Goal: Task Accomplishment & Management: Manage account settings

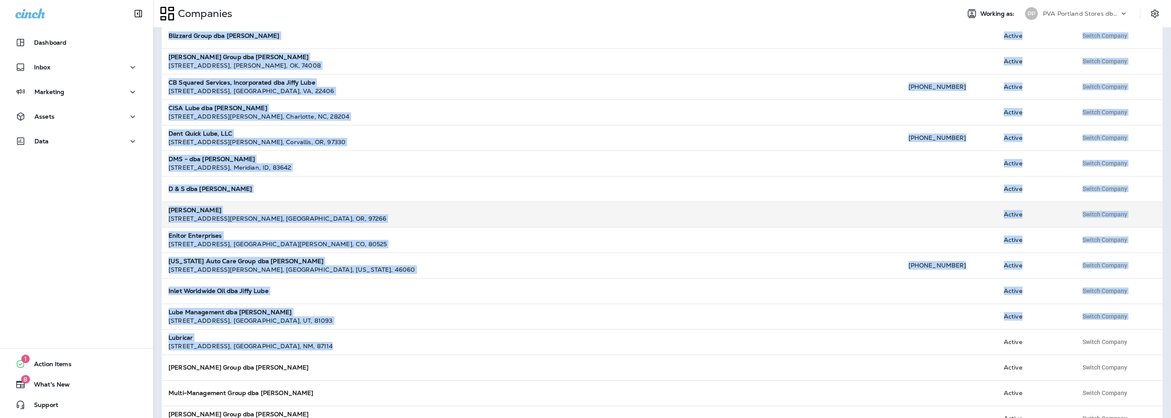
scroll to position [190, 0]
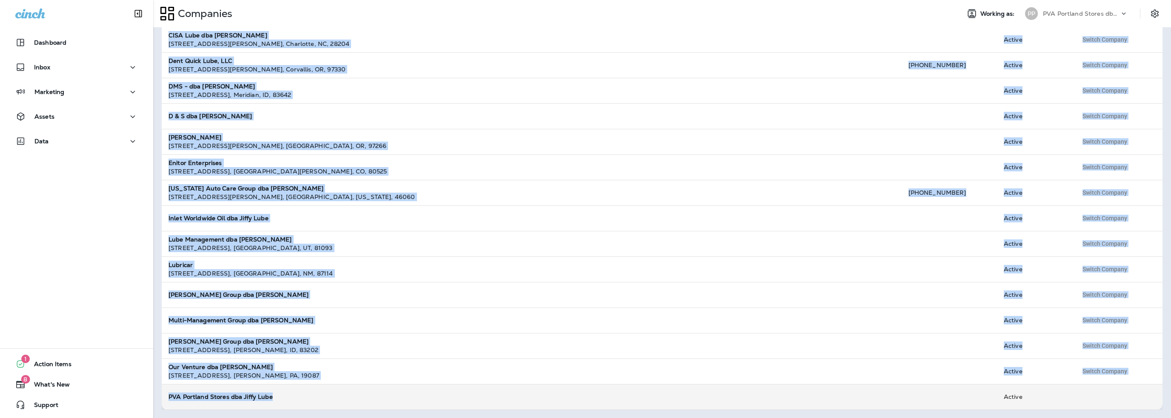
drag, startPoint x: 166, startPoint y: 77, endPoint x: 330, endPoint y: 397, distance: 359.7
click at [330, 397] on table "Info sorted ascending Contact Status AJ Quick Lube, LLC dba Jiffy Lube [STREET_…" at bounding box center [662, 142] width 1000 height 536
copy table "AJ Quick Lube, LLC dba Jiffy Lube [STREET_ADDRESS][PERSON_NAME] [PHONE_NUMBER] …"
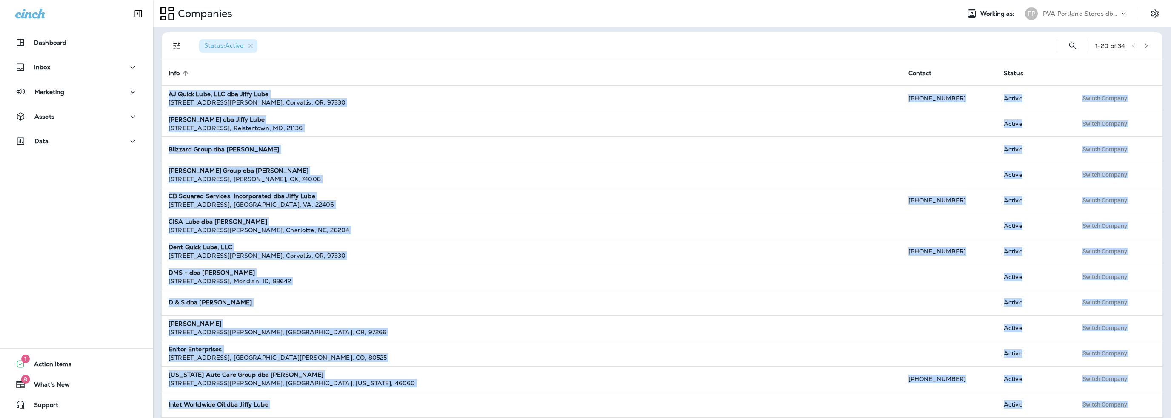
scroll to position [0, 0]
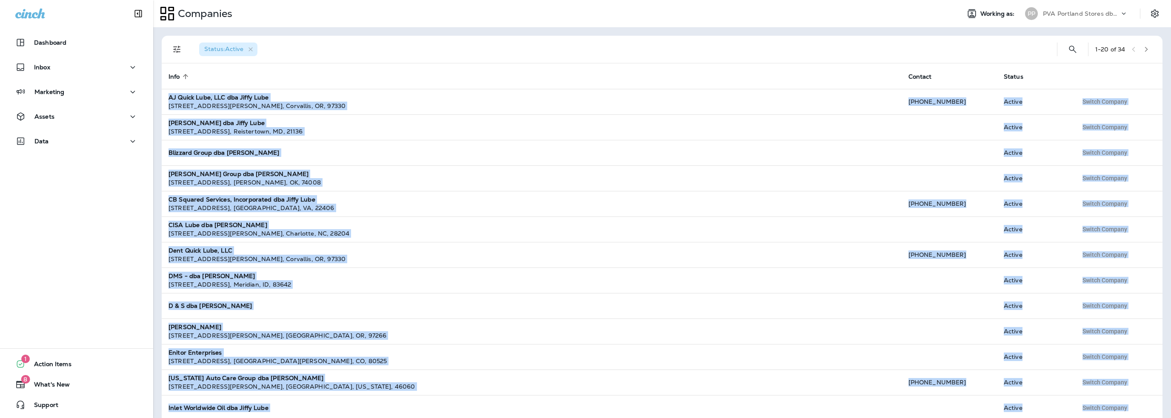
click at [1145, 51] on button "button" at bounding box center [1145, 49] width 13 height 13
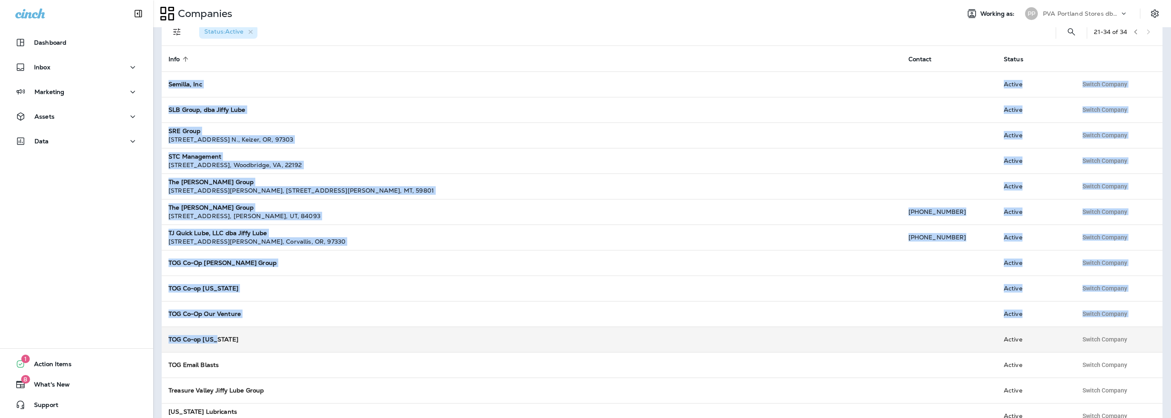
scroll to position [37, 0]
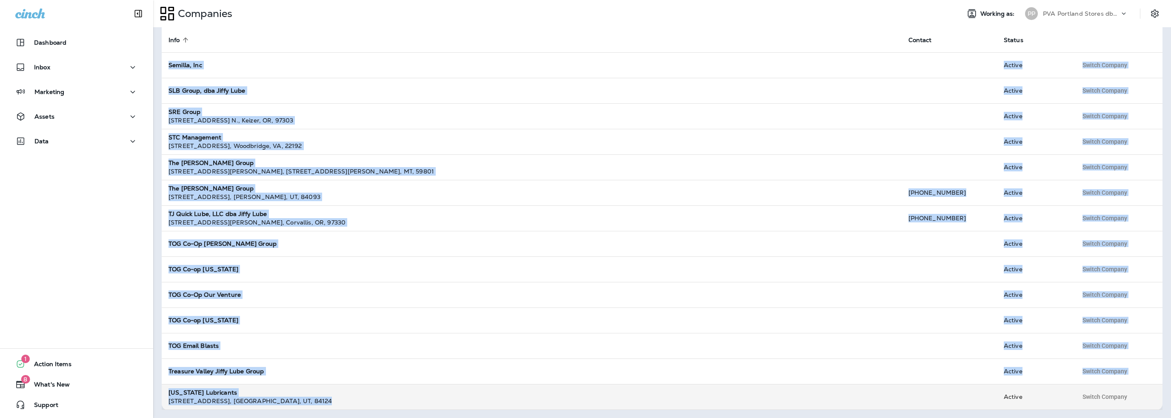
drag, startPoint x: 165, startPoint y: 78, endPoint x: 327, endPoint y: 397, distance: 357.6
click at [327, 397] on table "Info sorted ascending Contact Status Semilla, Inc Active Switch Company SLB Gro…" at bounding box center [662, 218] width 1000 height 383
copy table "Semilla, Inc Active Switch Company SLB Group, dba Jiffy Lube Active Switch Comp…"
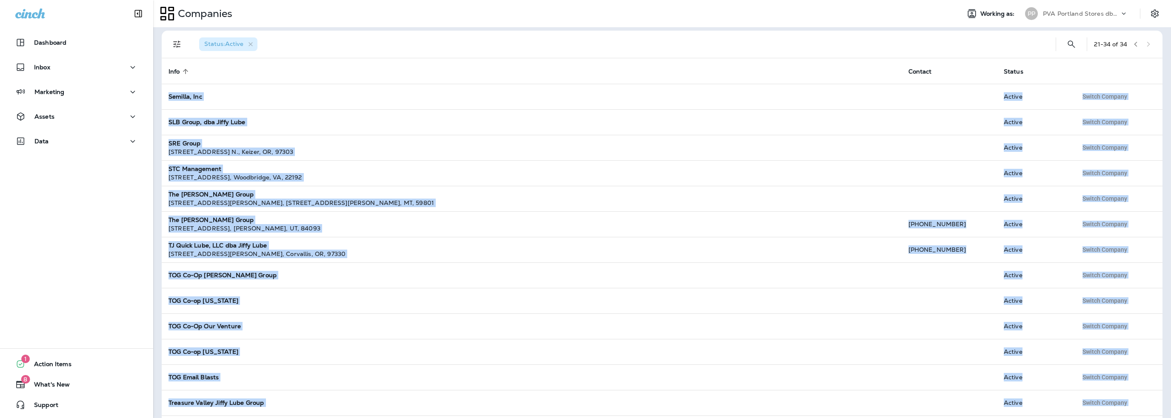
scroll to position [0, 0]
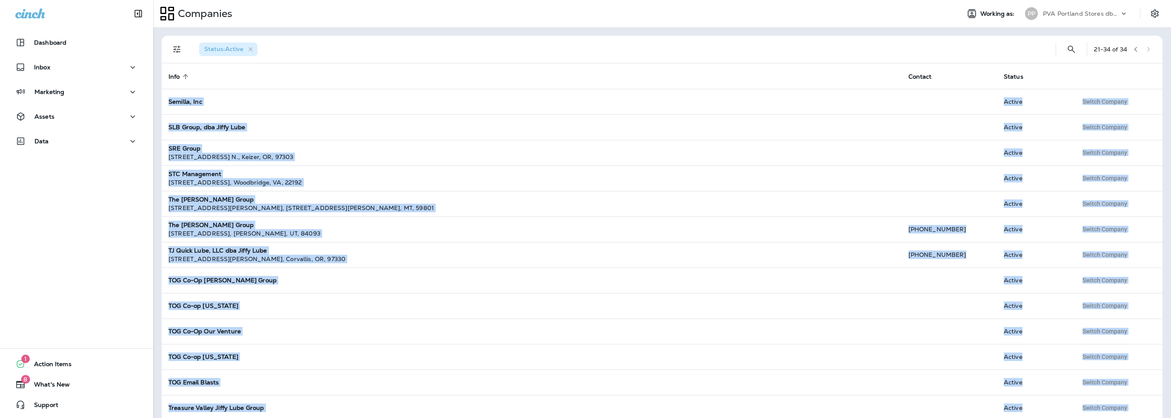
click at [1067, 16] on p "PVA Portland Stores dba Jiffy Lube" at bounding box center [1080, 13] width 77 height 7
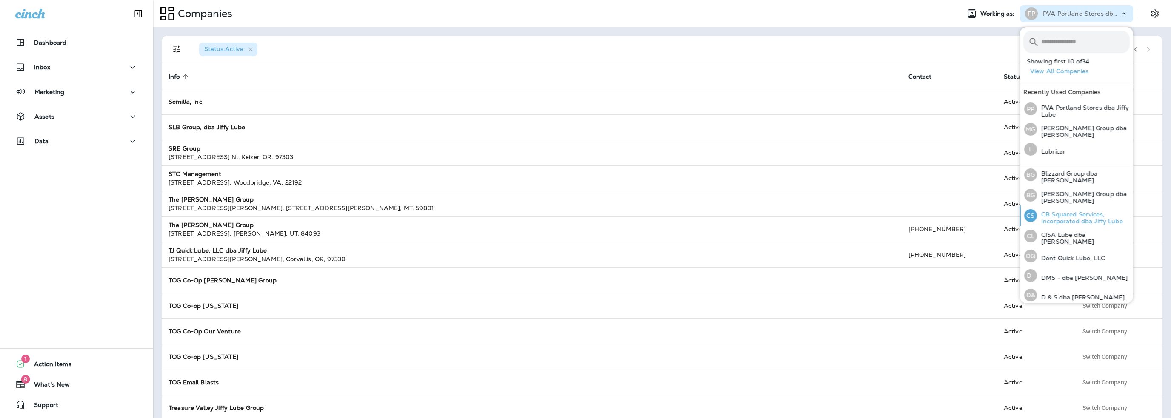
scroll to position [85, 0]
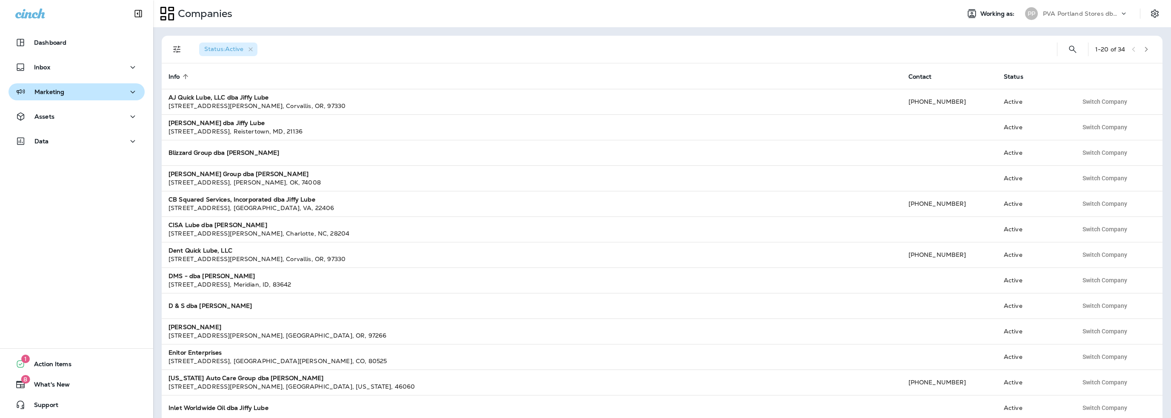
click at [63, 94] on p "Marketing" at bounding box center [49, 91] width 30 height 7
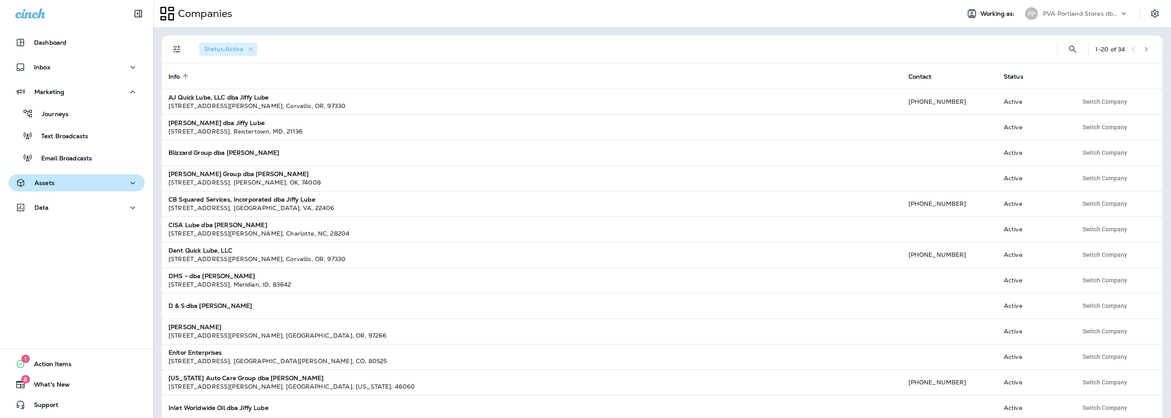
click at [56, 182] on div "Assets" at bounding box center [76, 183] width 122 height 11
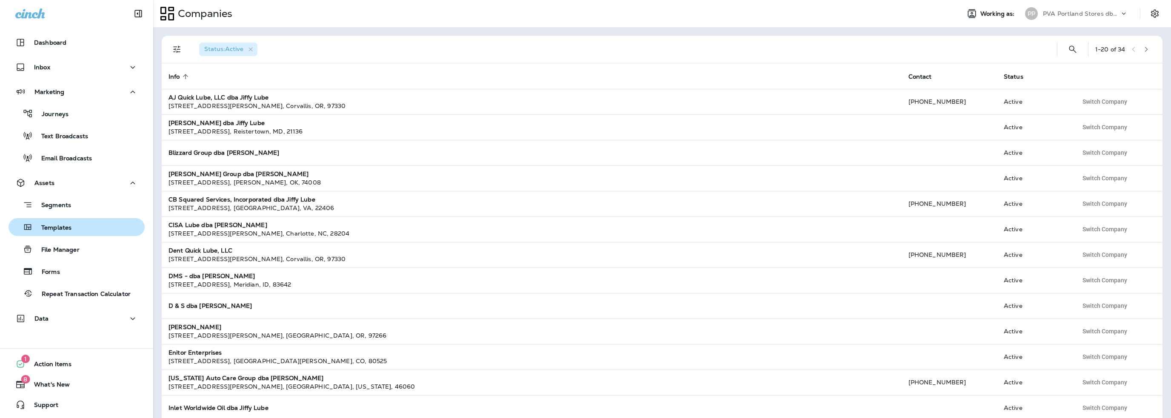
click at [65, 224] on p "Templates" at bounding box center [52, 228] width 39 height 8
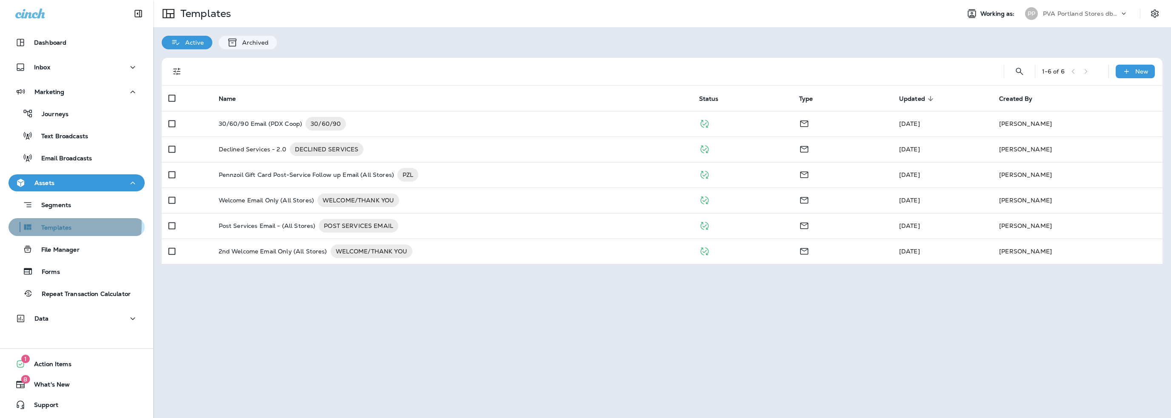
click at [54, 225] on p "Templates" at bounding box center [52, 228] width 39 height 8
click at [67, 245] on div "File Manager" at bounding box center [46, 249] width 68 height 13
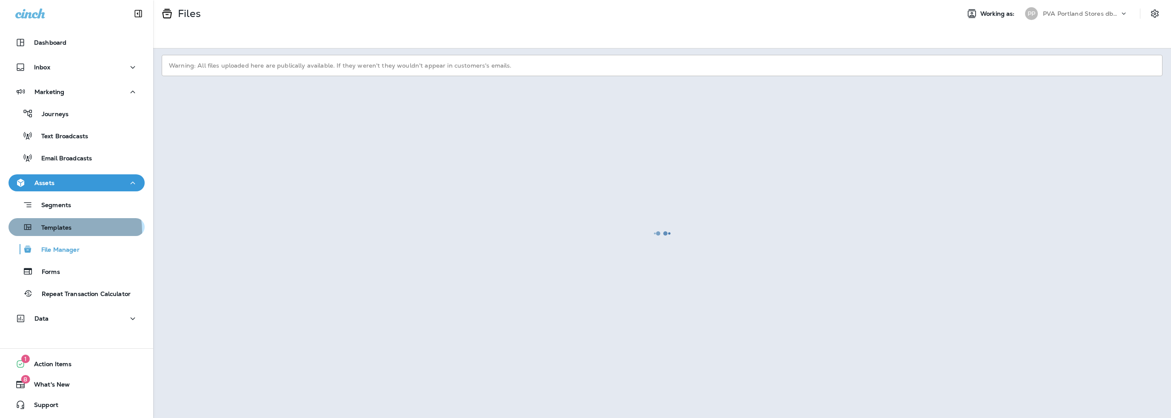
click at [63, 231] on p "Templates" at bounding box center [52, 228] width 39 height 8
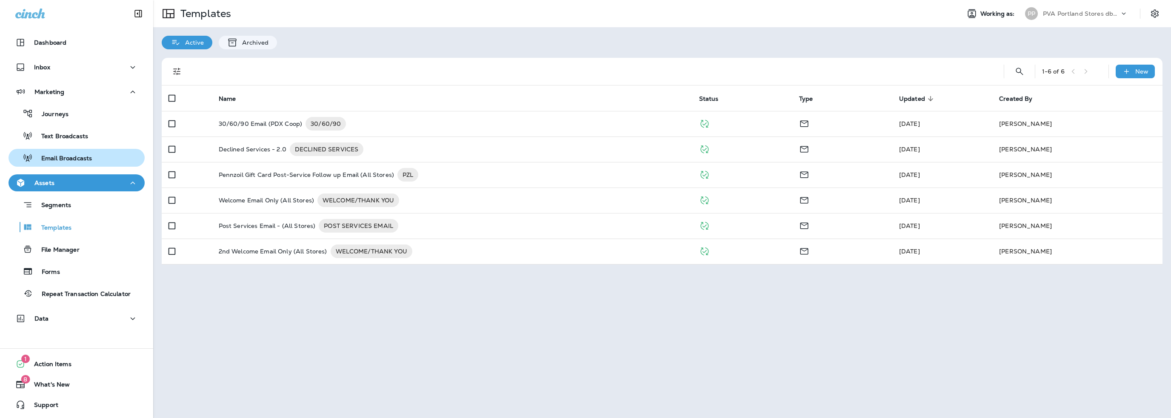
click at [52, 155] on p "Email Broadcasts" at bounding box center [62, 159] width 59 height 8
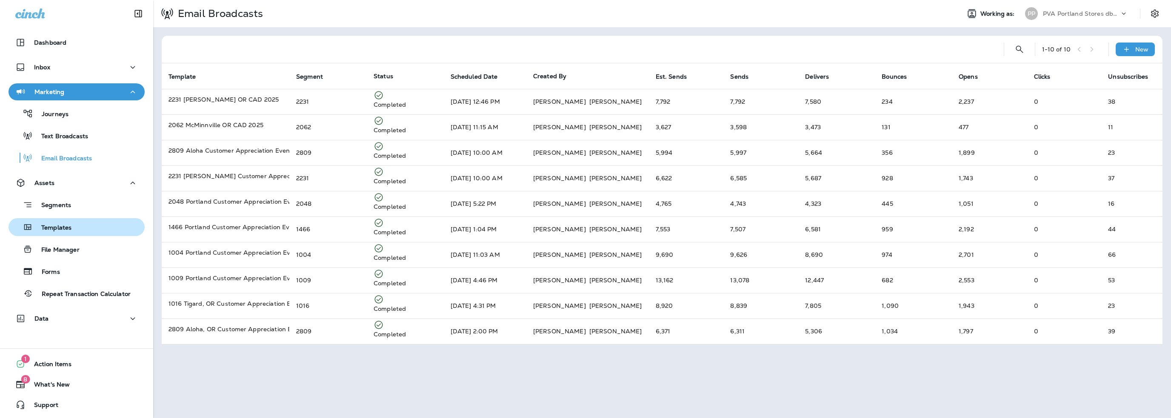
click at [66, 229] on p "Templates" at bounding box center [52, 228] width 39 height 8
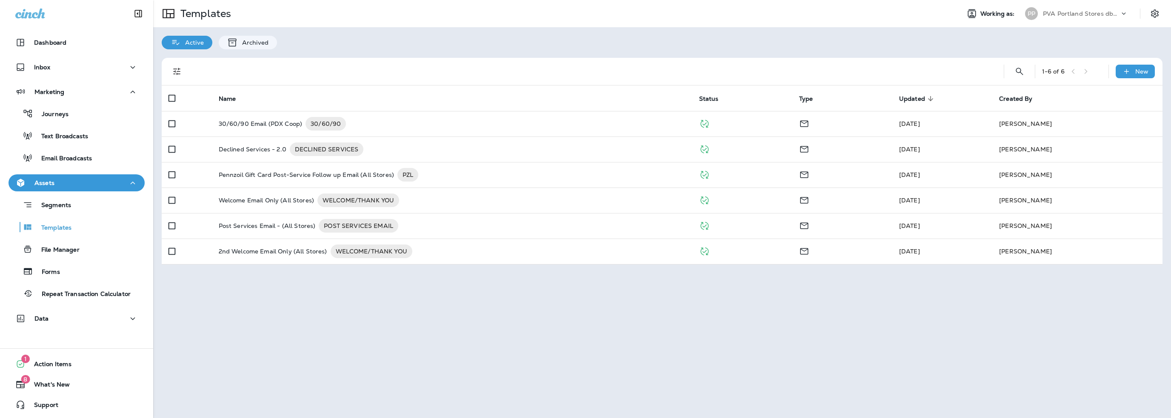
click at [1079, 11] on p "PVA Portland Stores dba Jiffy Lube" at bounding box center [1080, 13] width 77 height 7
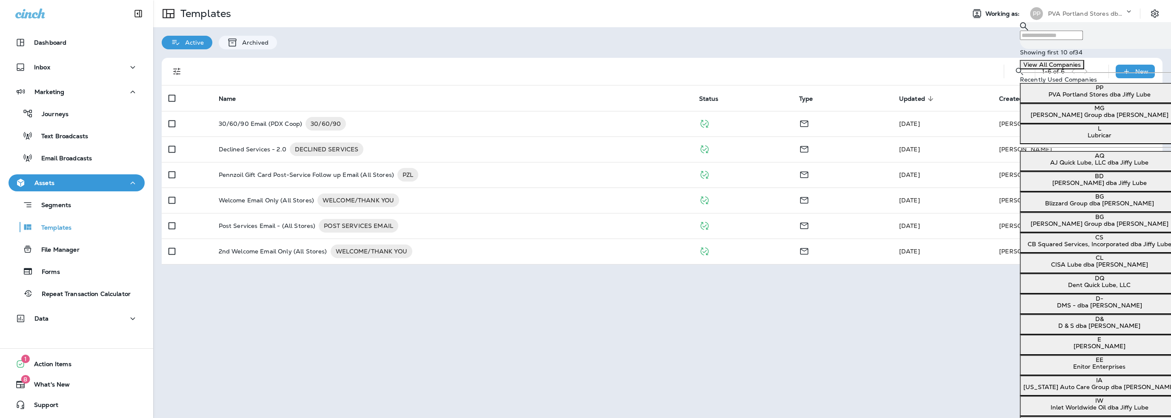
click at [1066, 118] on p "[PERSON_NAME] Group dba [PERSON_NAME]" at bounding box center [1099, 114] width 152 height 7
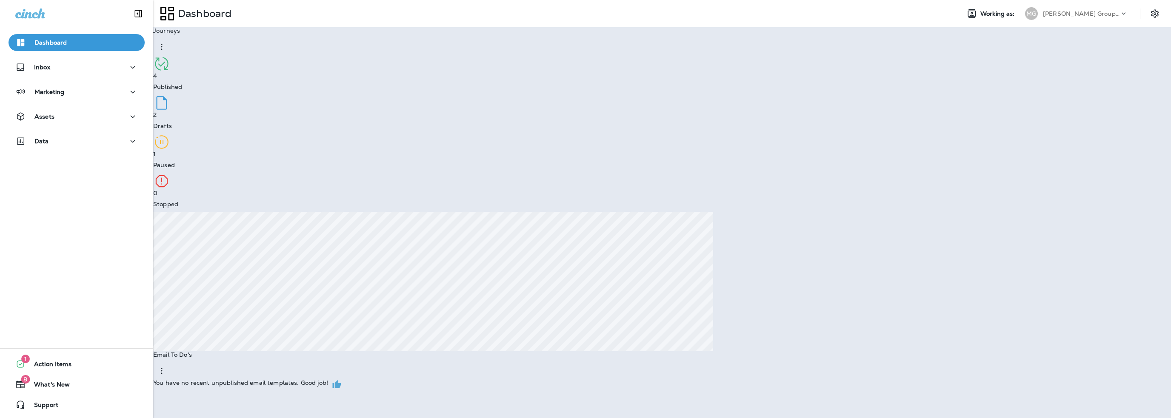
click at [50, 26] on p "Go to Templates" at bounding box center [26, 22] width 47 height 7
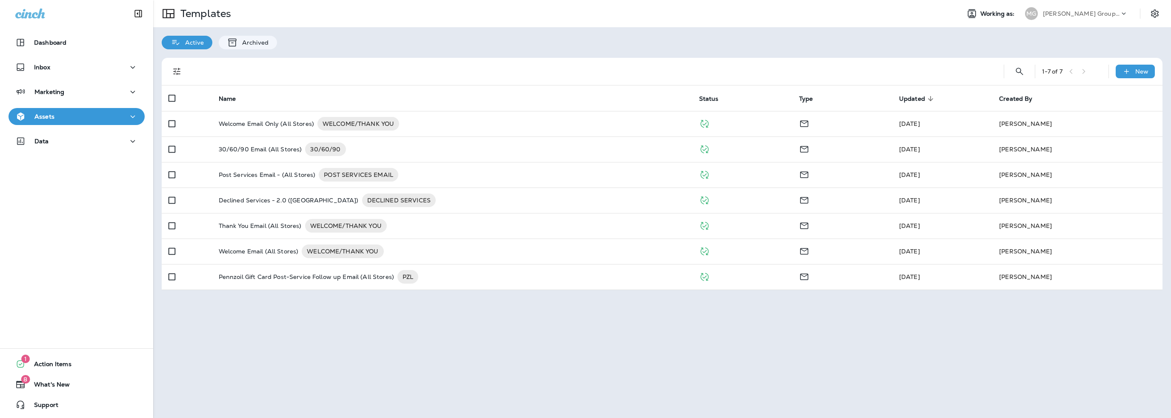
click at [1086, 17] on p "[PERSON_NAME] Group dba [PERSON_NAME]" at bounding box center [1080, 13] width 77 height 7
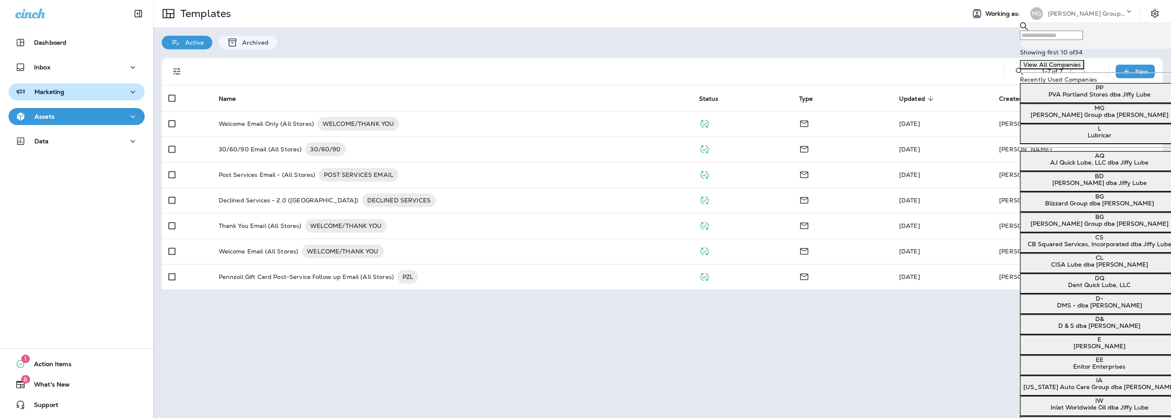
click at [48, 93] on p "Marketing" at bounding box center [49, 91] width 30 height 7
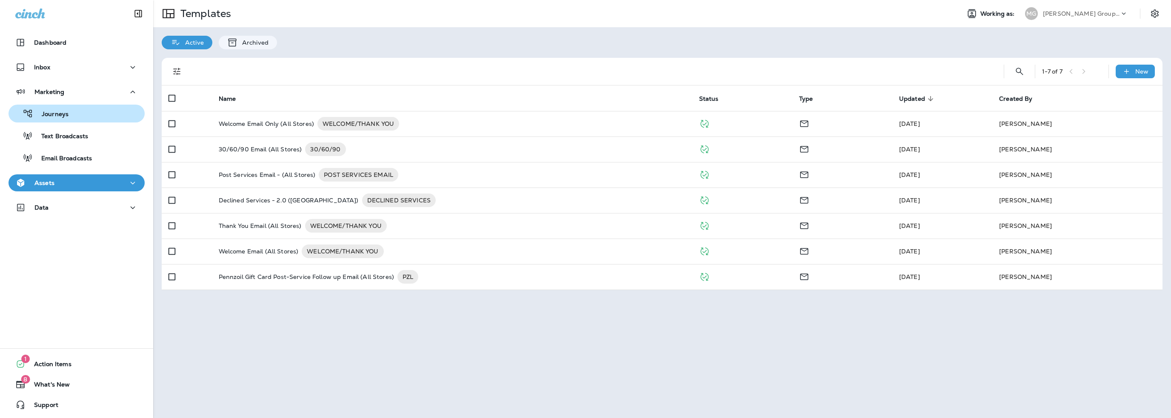
click at [57, 111] on p "Journeys" at bounding box center [50, 115] width 35 height 8
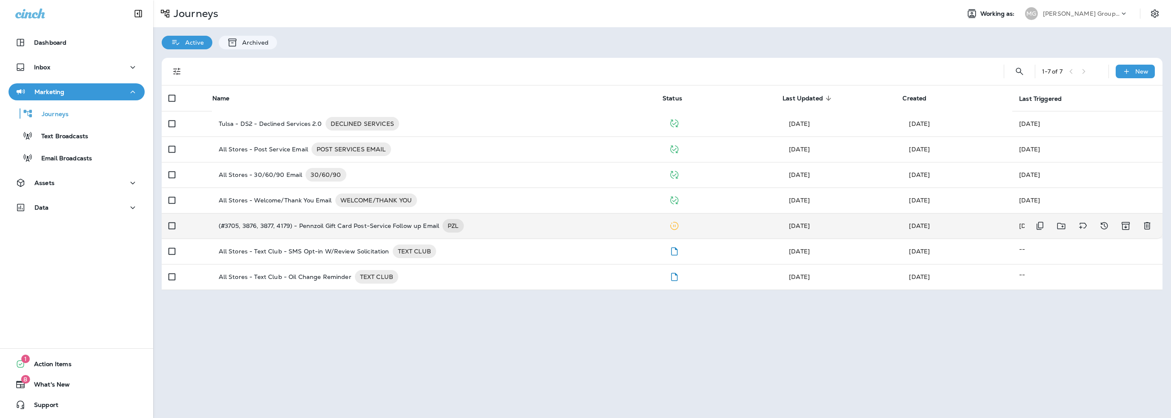
click at [376, 223] on p "(#3705, 3876, 3877, 4179) - Pennzoil Gift Card Post-Service Follow up Email" at bounding box center [329, 226] width 221 height 14
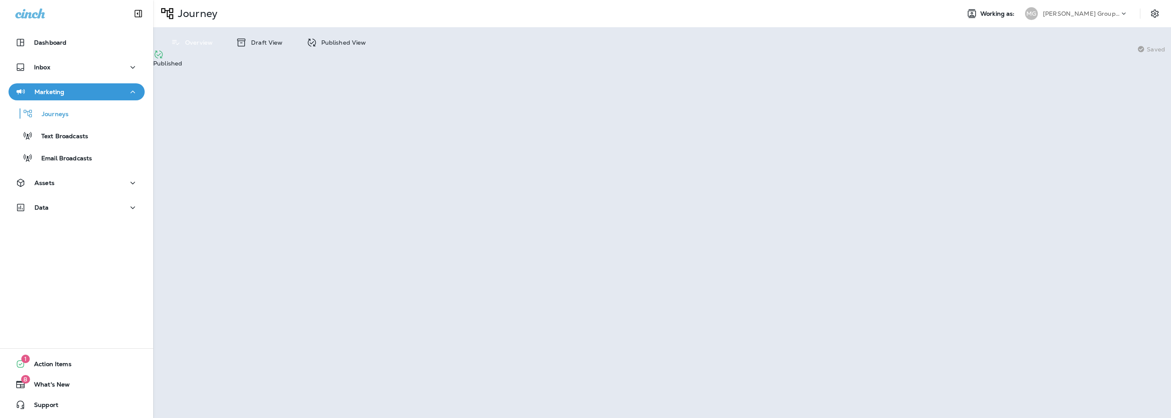
click at [267, 42] on p "Draft View" at bounding box center [265, 42] width 36 height 7
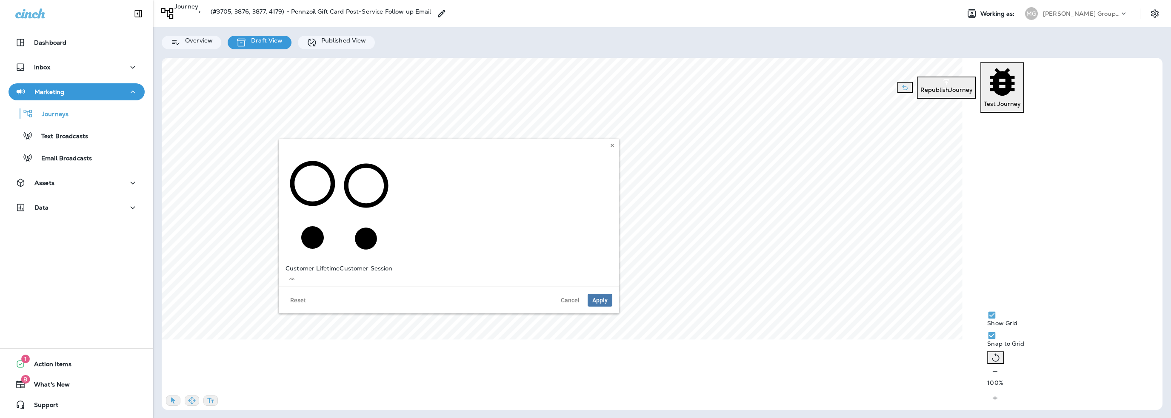
scroll to position [43, 0]
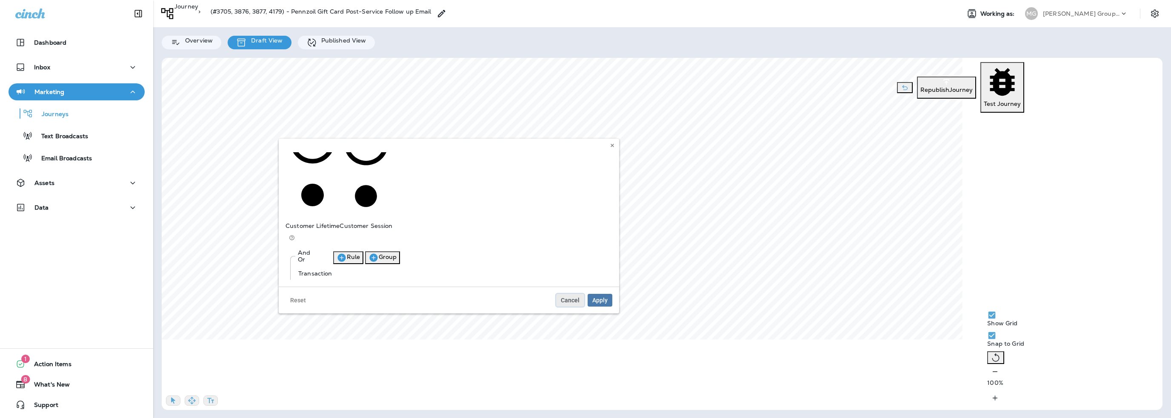
click at [575, 296] on button "Cancel" at bounding box center [570, 300] width 28 height 13
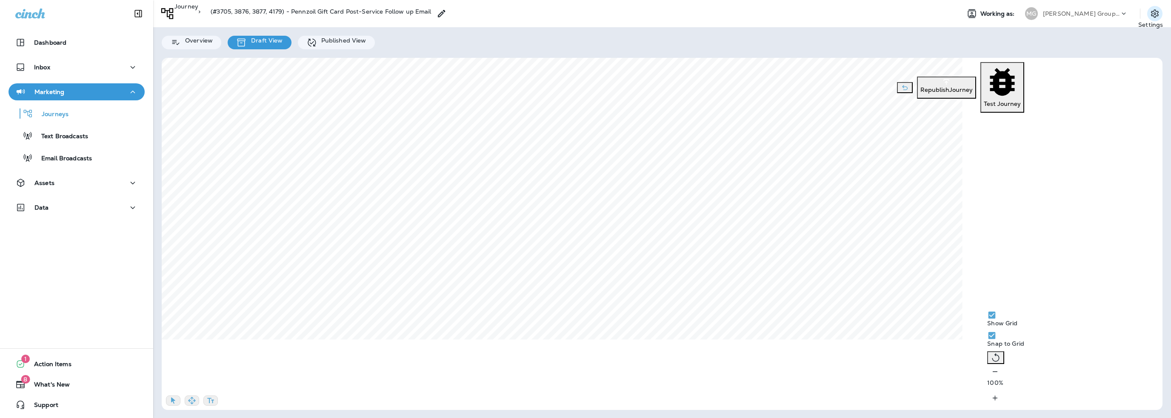
click at [1153, 14] on icon "Settings" at bounding box center [1155, 13] width 8 height 8
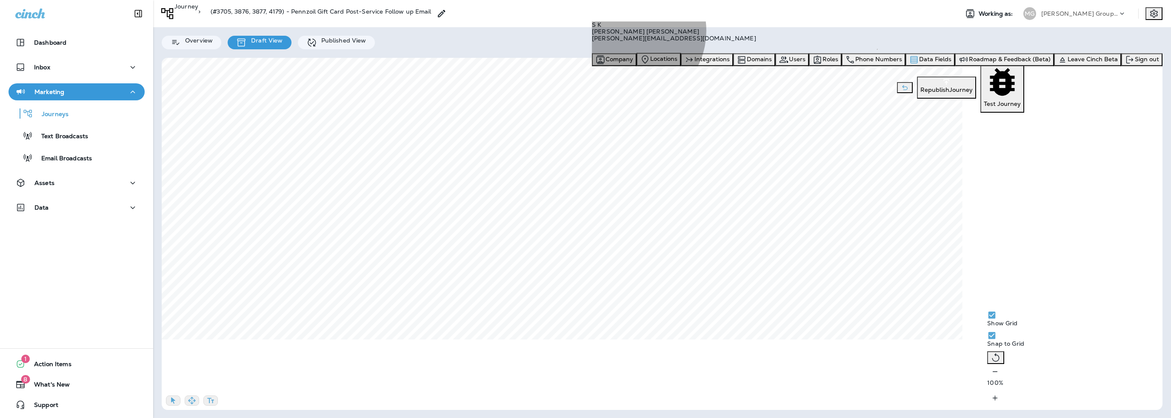
click at [951, 63] on span "Data Fields" at bounding box center [935, 59] width 32 height 8
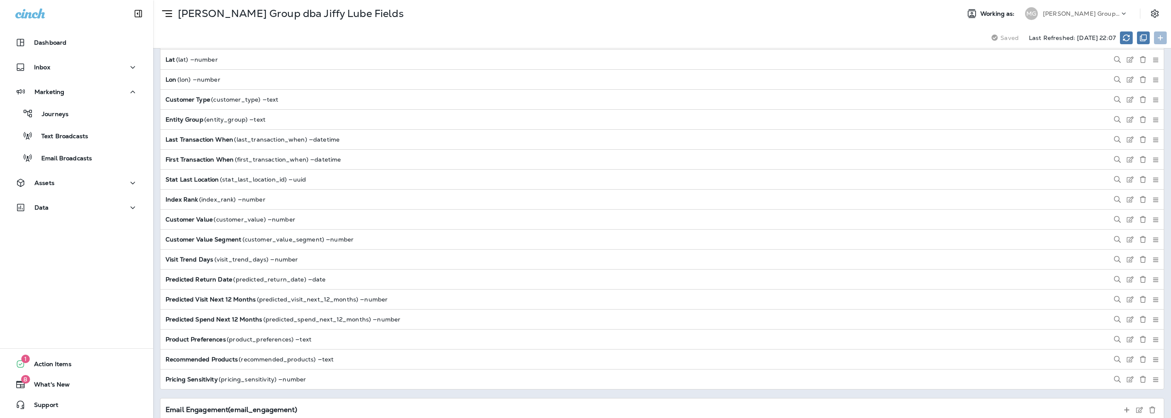
scroll to position [1574, 0]
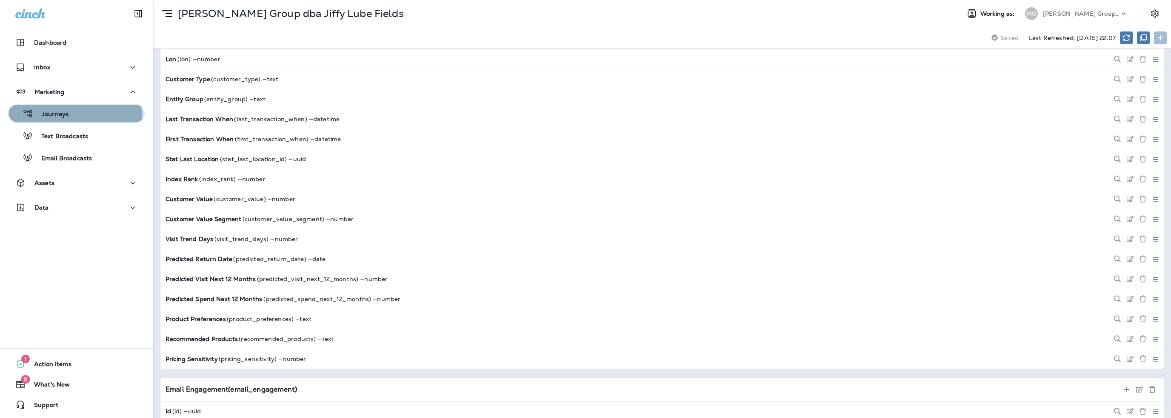
click at [57, 118] on p "Journeys" at bounding box center [50, 115] width 35 height 8
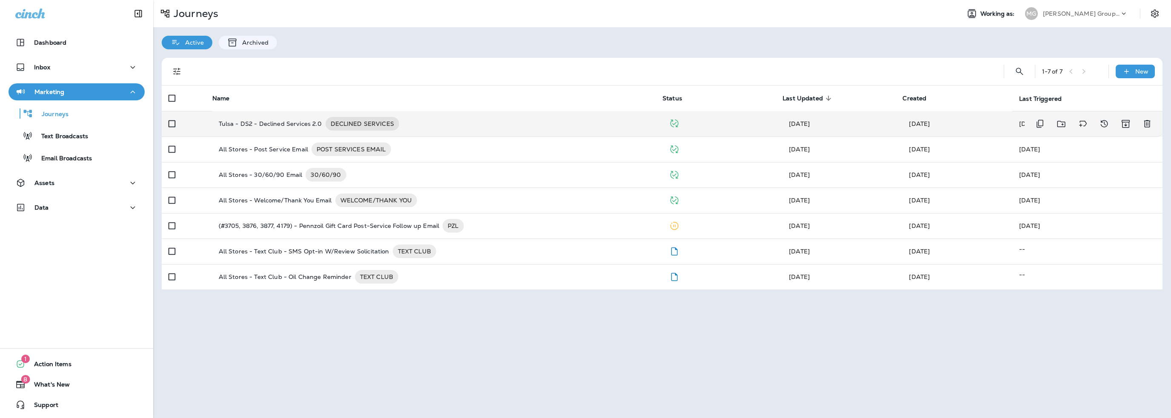
click at [285, 123] on p "Tulsa - DS2 - Declined Services 2.0" at bounding box center [270, 124] width 103 height 14
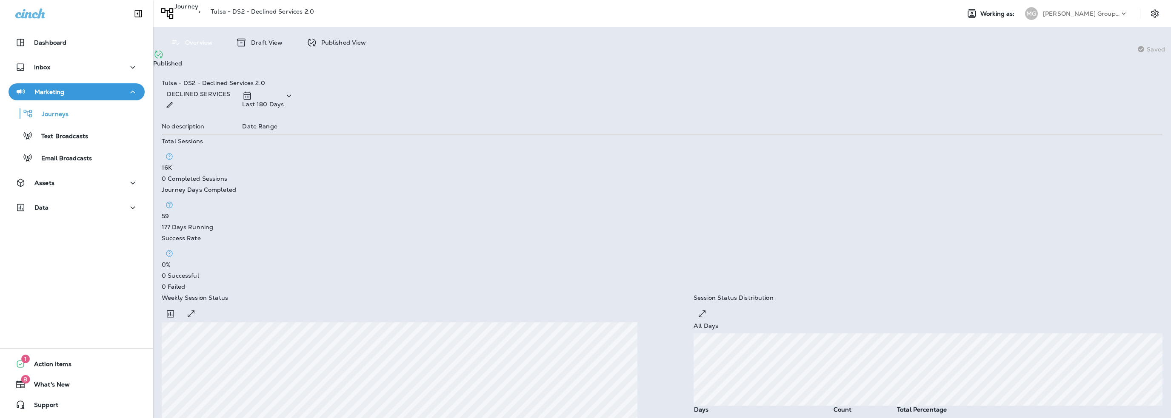
click at [256, 46] on p "Draft View" at bounding box center [265, 42] width 36 height 7
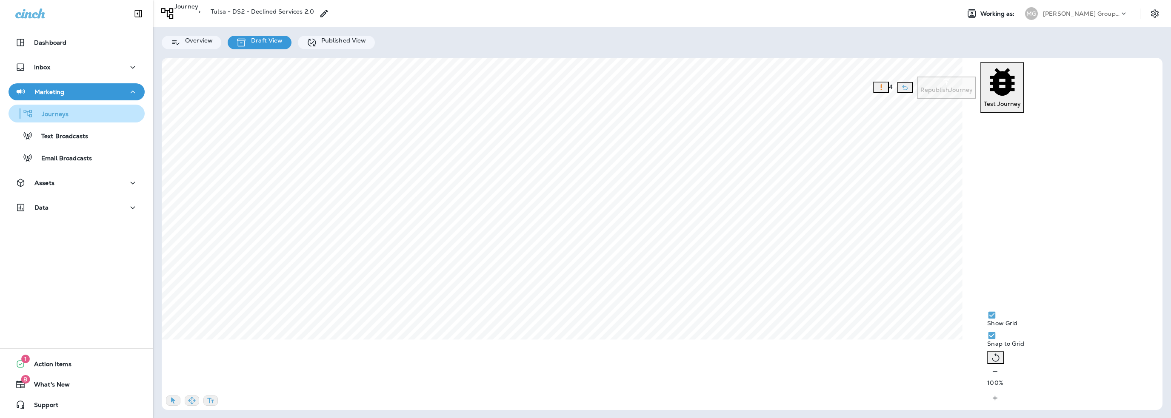
click at [57, 111] on p "Journeys" at bounding box center [50, 115] width 35 height 8
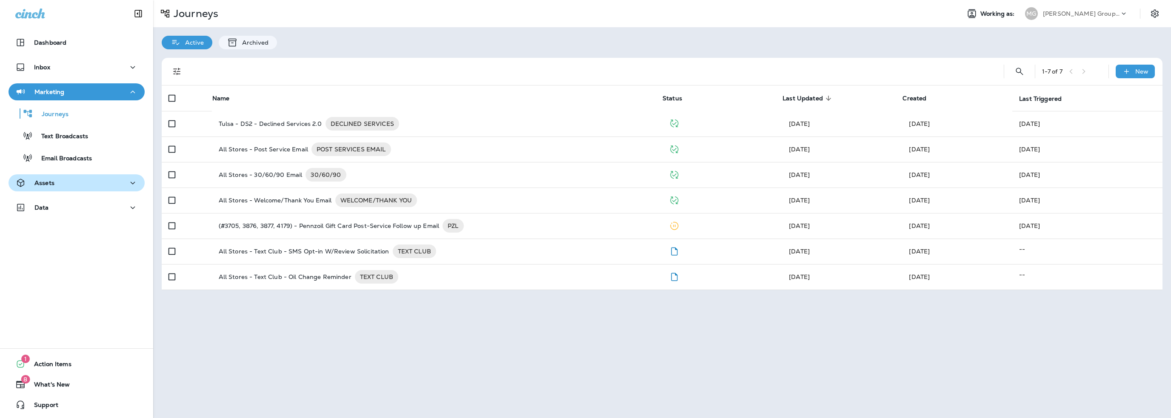
click at [61, 184] on div "Assets" at bounding box center [76, 183] width 122 height 11
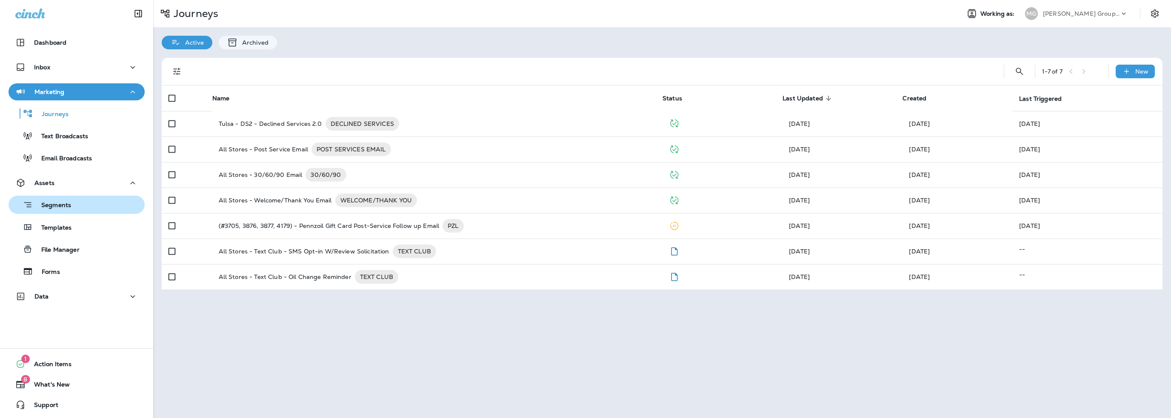
click at [54, 208] on p "Segments" at bounding box center [52, 206] width 38 height 9
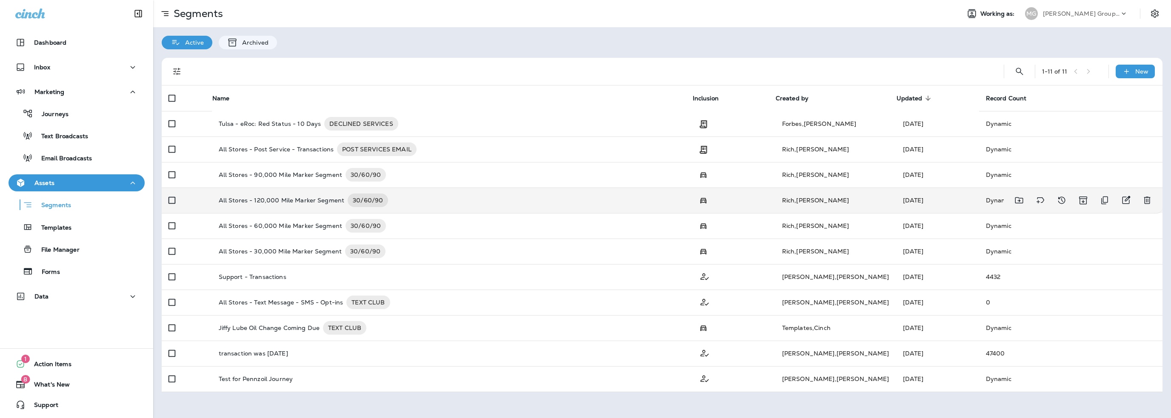
click at [296, 207] on td "All Stores - 120,000 Mile Marker Segment 30/60/90" at bounding box center [452, 201] width 480 height 26
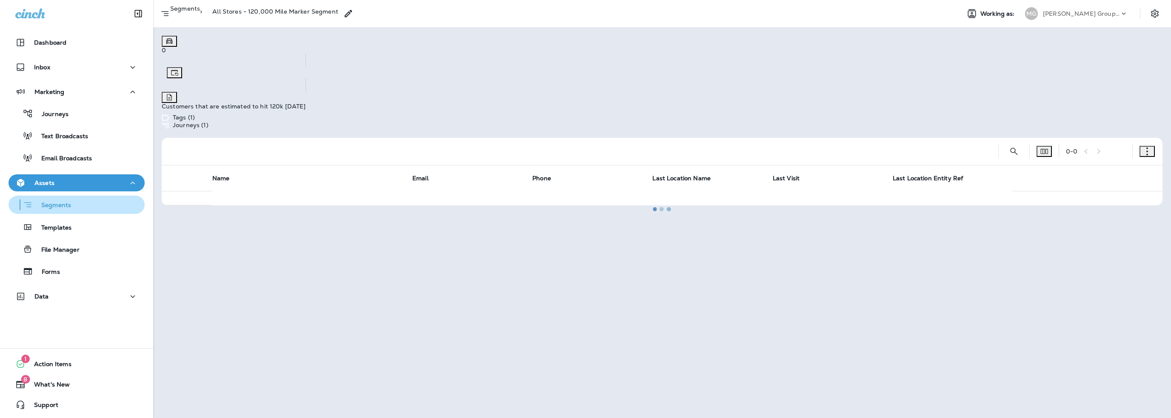
click at [55, 205] on p "Segments" at bounding box center [52, 206] width 38 height 9
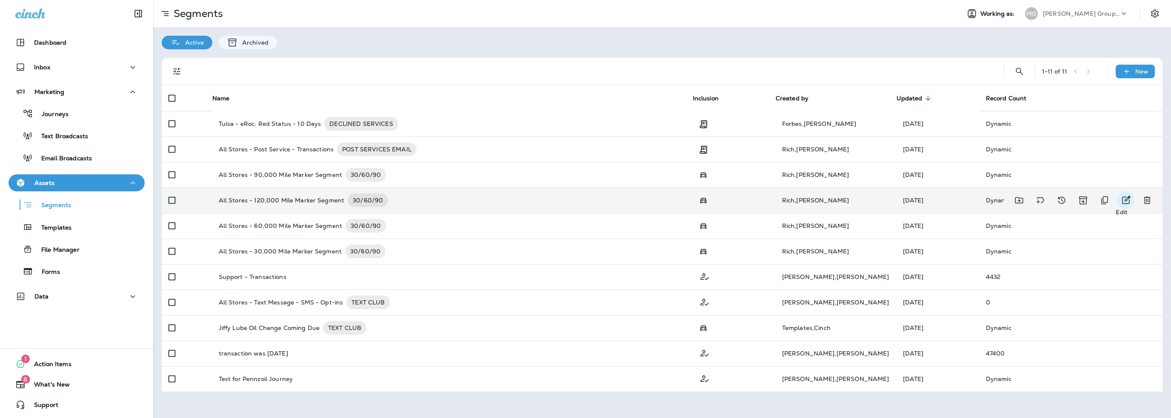
click at [1126, 199] on icon "Edit" at bounding box center [1125, 200] width 10 height 10
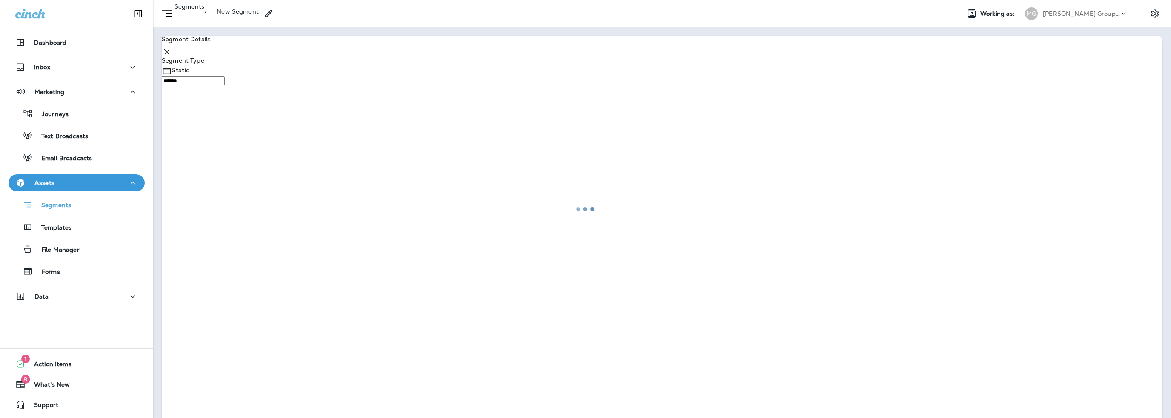
type input "*******"
type input "**********"
click at [1149, 12] on icon "Settings" at bounding box center [1154, 14] width 10 height 10
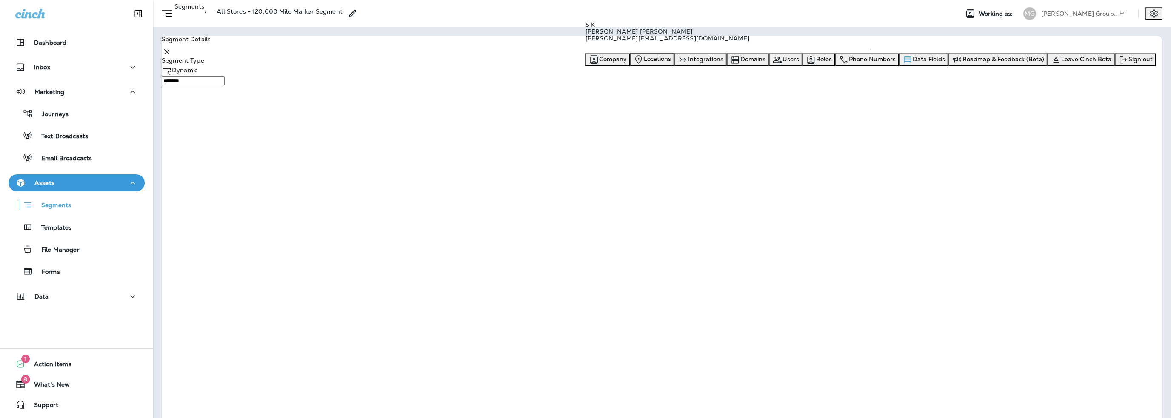
click at [945, 63] on span "Data Fields" at bounding box center [928, 59] width 32 height 8
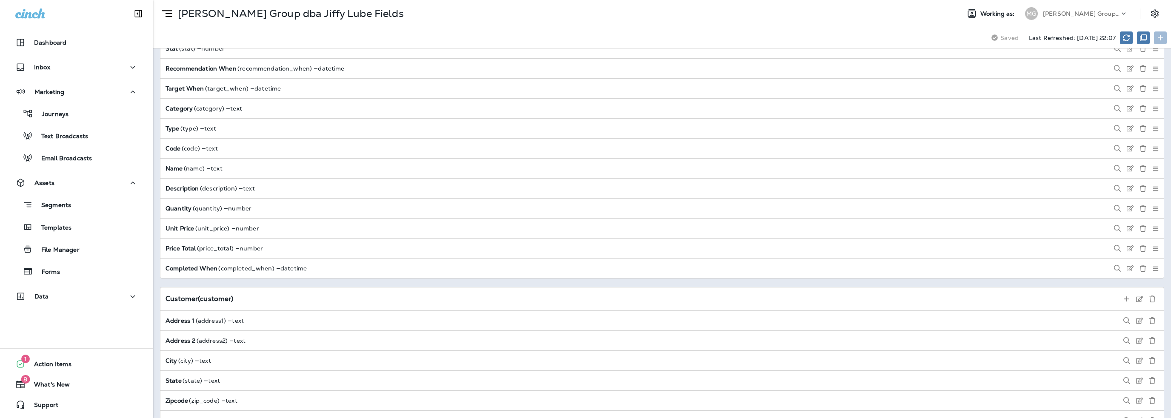
scroll to position [936, 0]
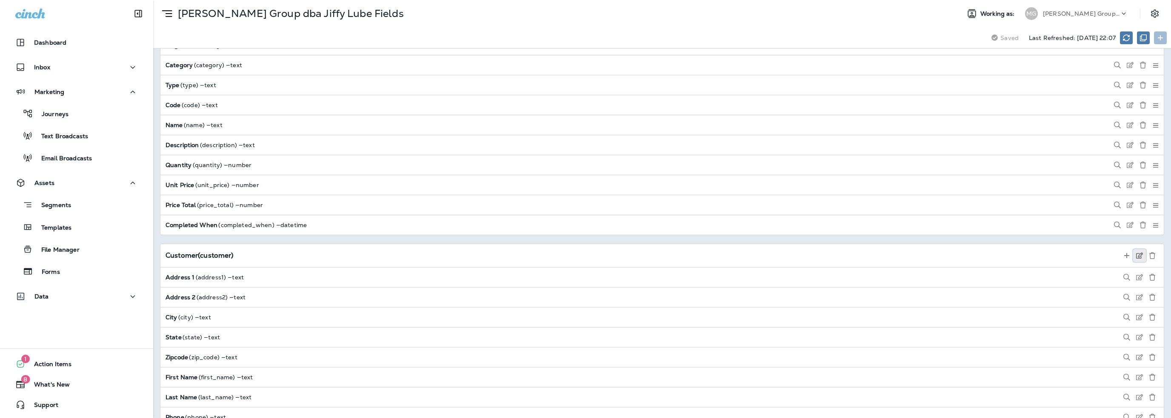
click at [1136, 253] on use at bounding box center [1139, 256] width 7 height 6
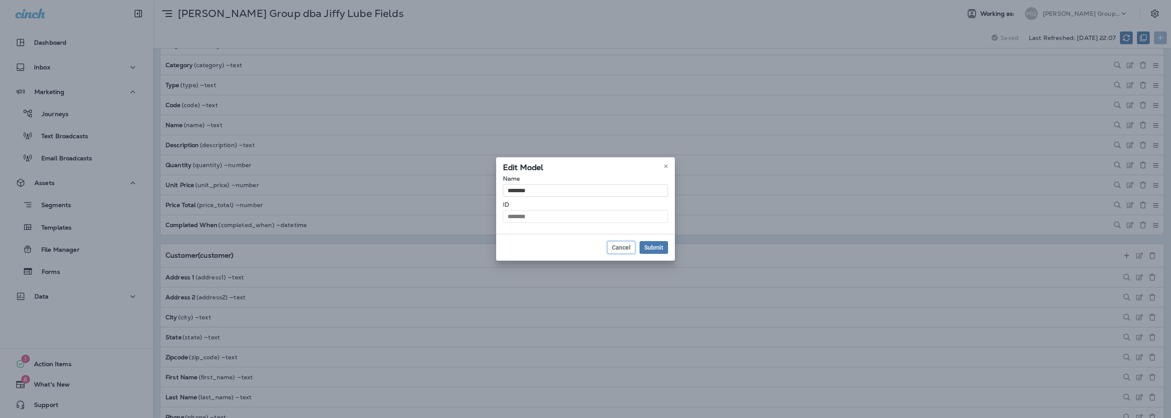
click at [626, 248] on span "Cancel" at bounding box center [621, 248] width 19 height 6
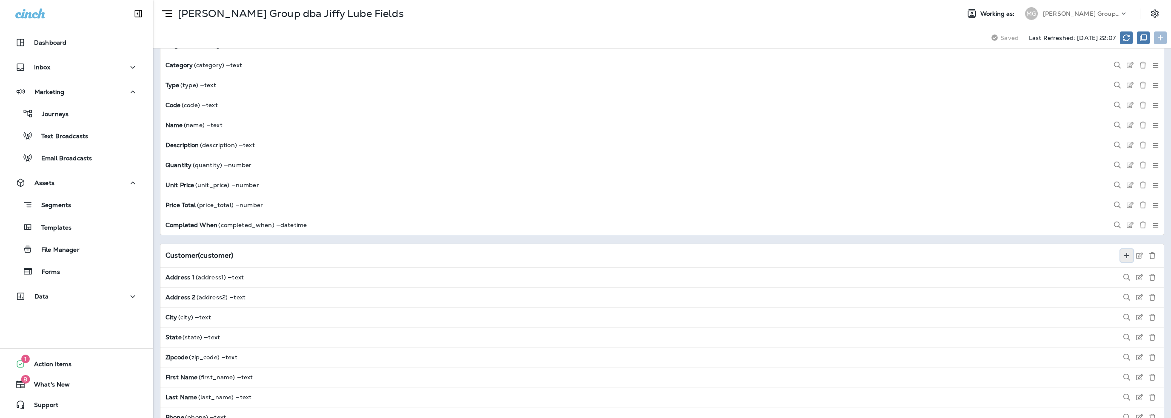
click at [1123, 252] on icon at bounding box center [1126, 255] width 7 height 7
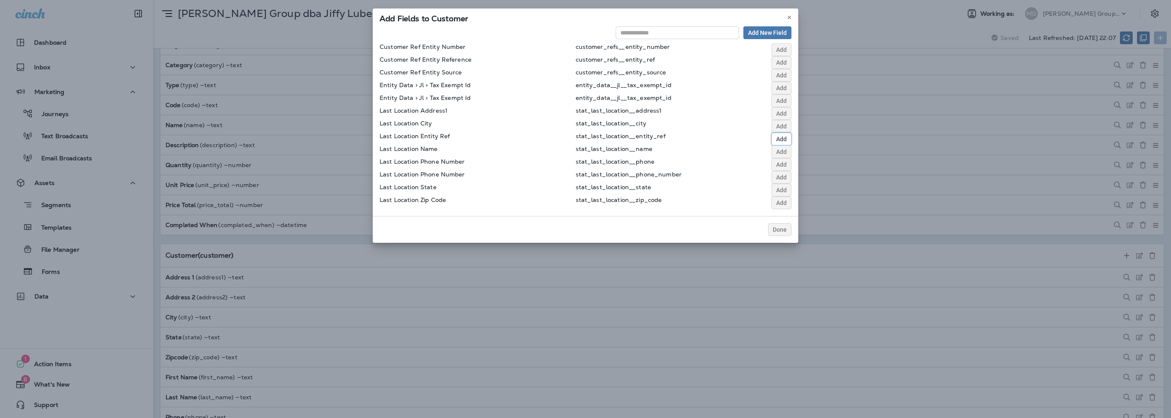
click at [780, 137] on span "Add" at bounding box center [781, 139] width 11 height 6
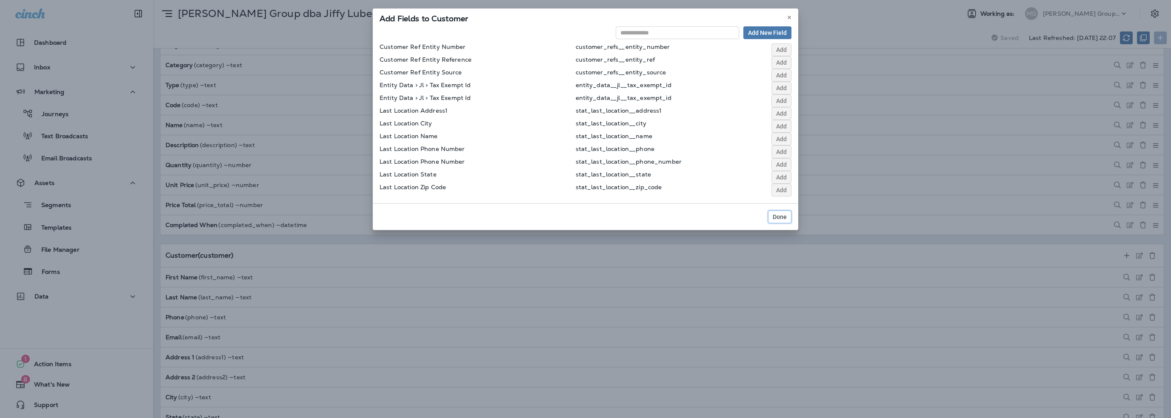
click at [782, 218] on span "Done" at bounding box center [779, 217] width 14 height 6
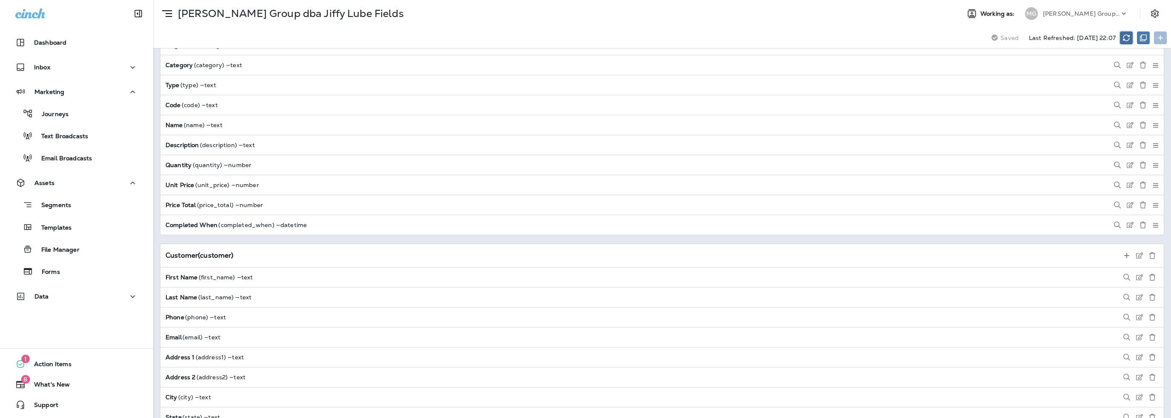
click at [1128, 40] on icon at bounding box center [1125, 37] width 7 height 7
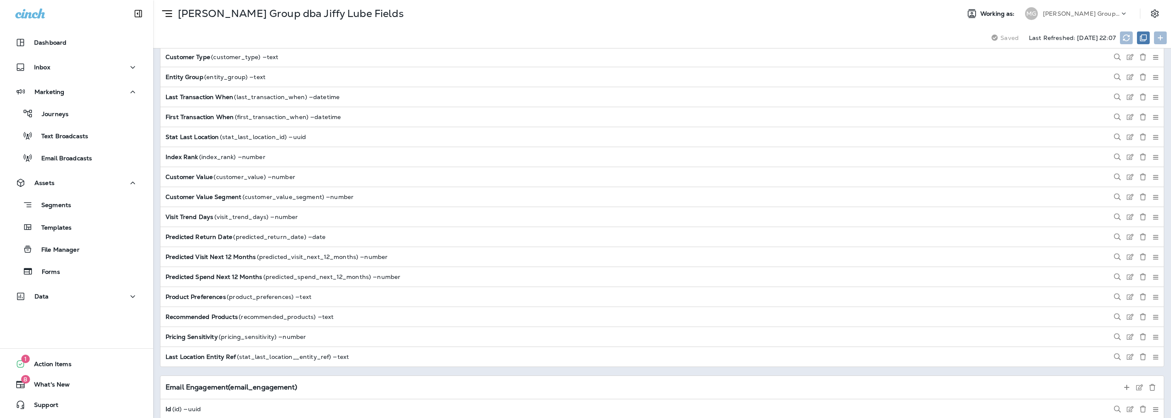
scroll to position [1616, 0]
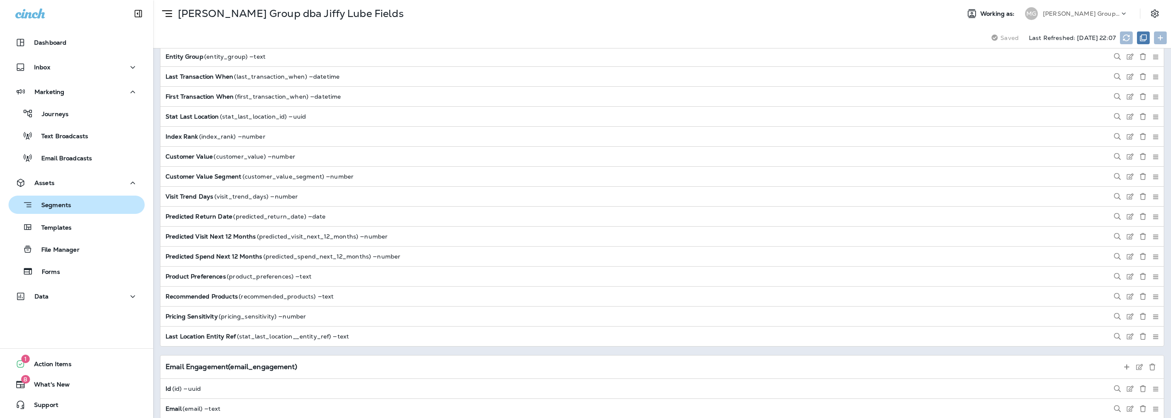
click at [56, 207] on p "Segments" at bounding box center [52, 206] width 38 height 9
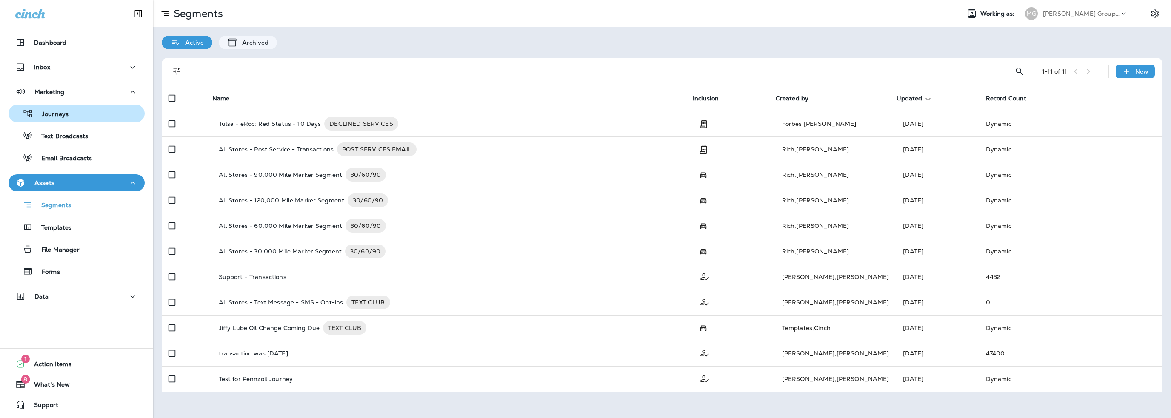
click at [46, 112] on p "Journeys" at bounding box center [50, 115] width 35 height 8
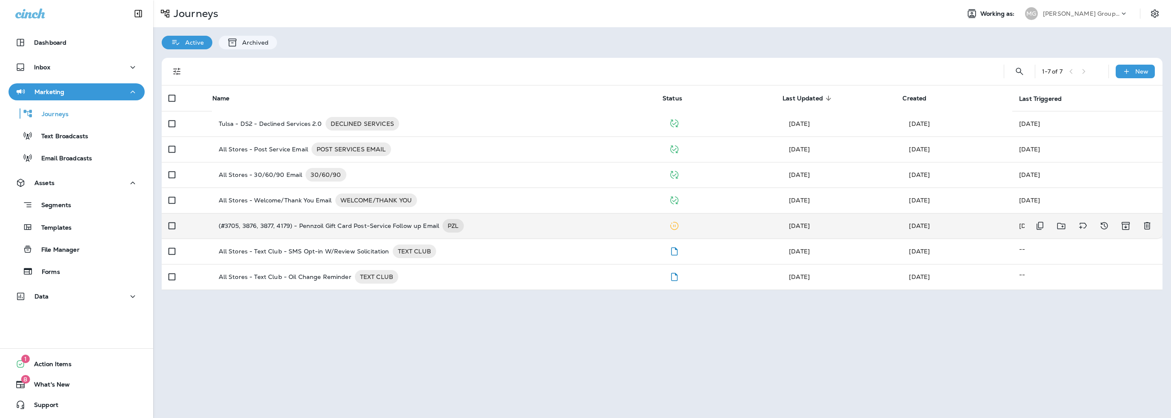
click at [304, 223] on p "(#3705, 3876, 3877, 4179) - Pennzoil Gift Card Post-Service Follow up Email" at bounding box center [329, 226] width 221 height 14
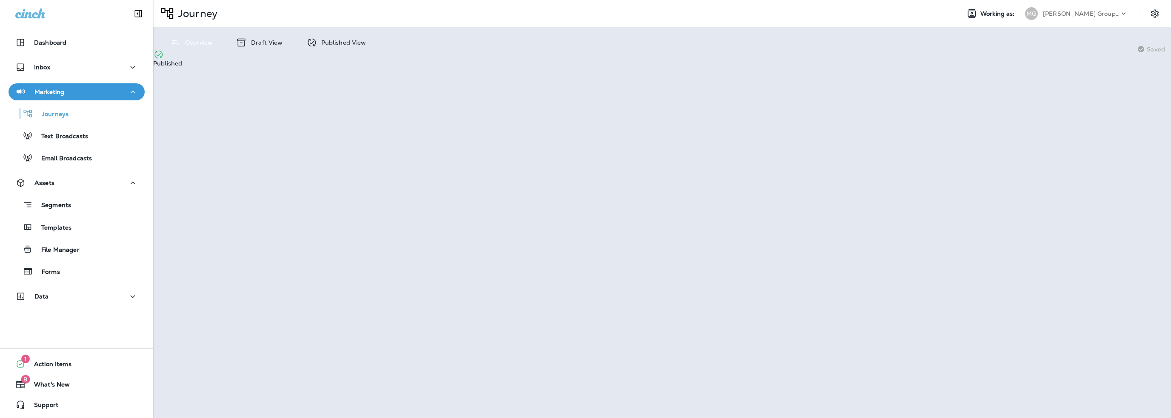
click at [268, 40] on p "Draft View" at bounding box center [265, 42] width 36 height 7
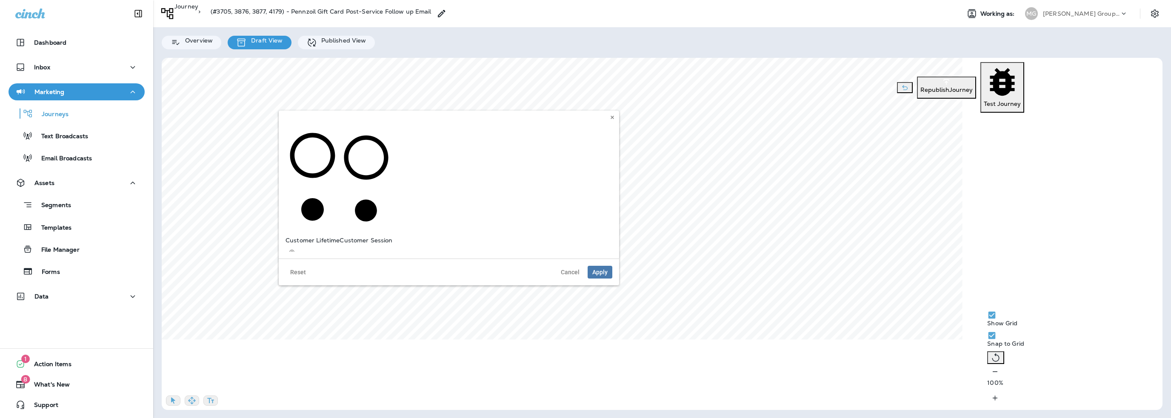
scroll to position [43, 0]
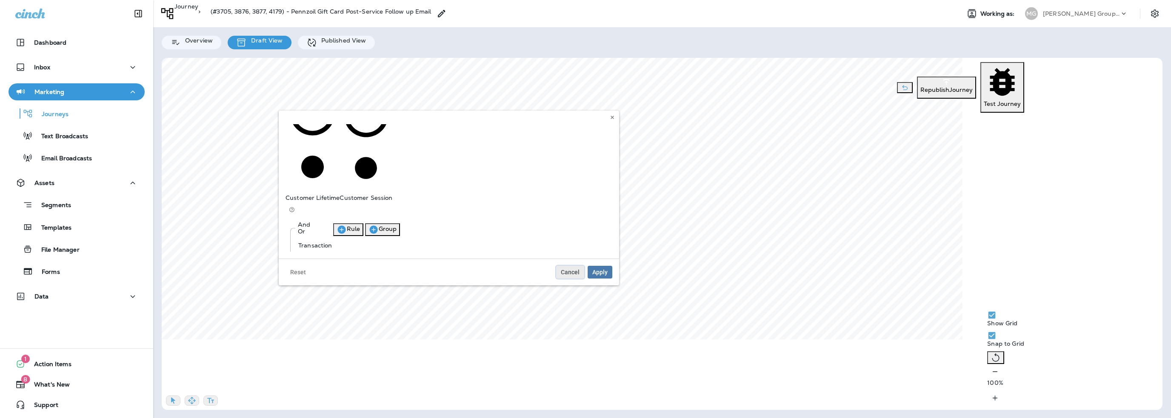
click at [570, 275] on span "Cancel" at bounding box center [570, 272] width 19 height 6
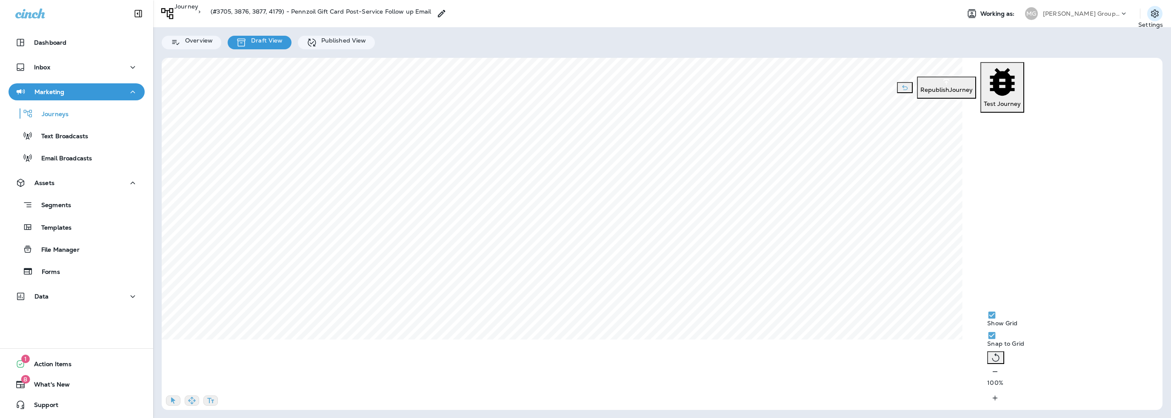
click at [1151, 14] on icon "Settings" at bounding box center [1154, 14] width 10 height 10
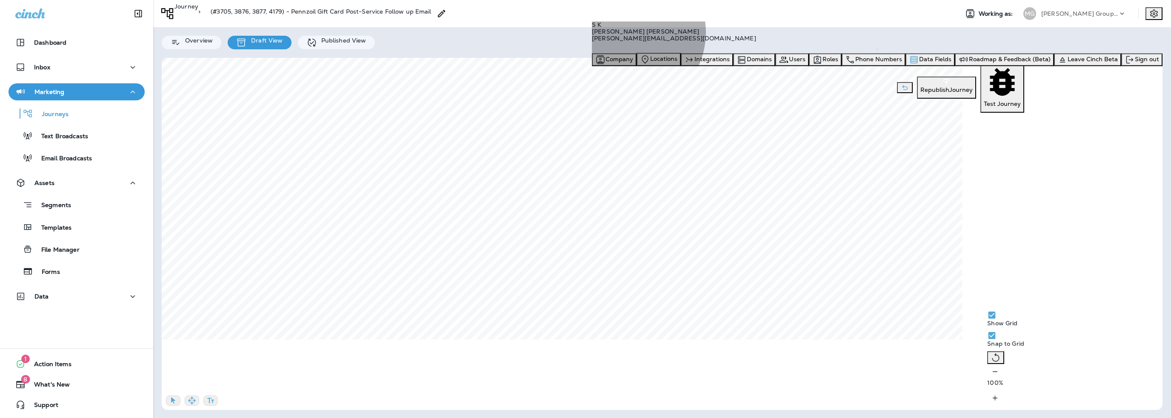
click at [951, 63] on span "Data Fields" at bounding box center [935, 59] width 32 height 8
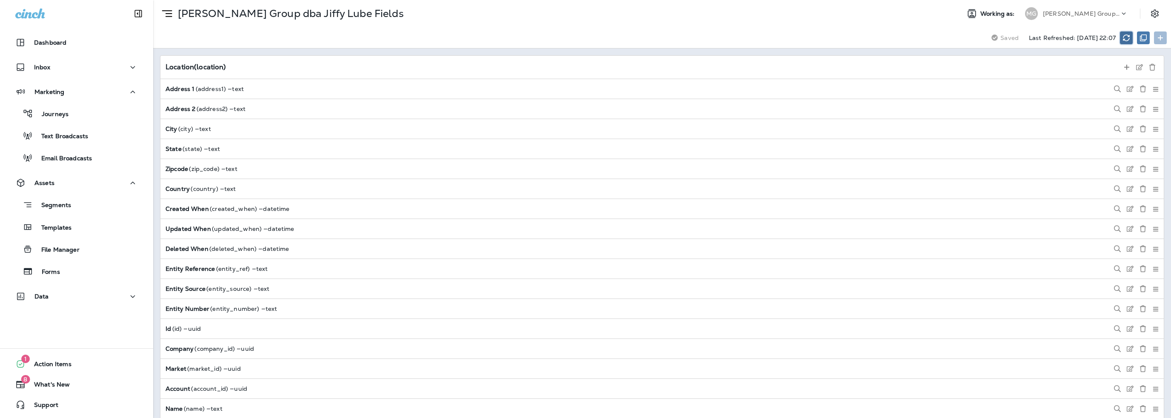
click at [1125, 37] on icon at bounding box center [1125, 37] width 7 height 7
